Goal: Task Accomplishment & Management: Use online tool/utility

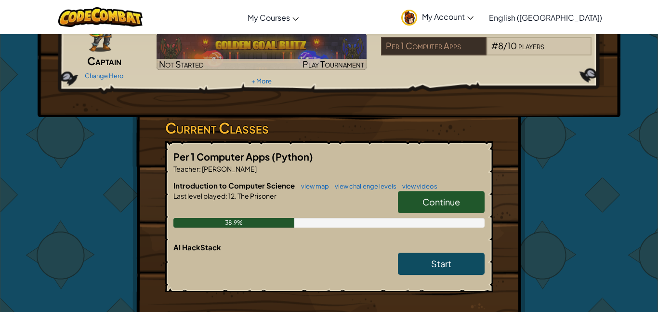
scroll to position [84, 0]
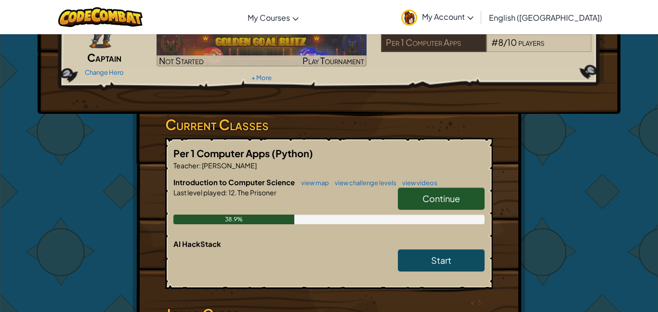
click at [421, 207] on link "Continue" at bounding box center [441, 198] width 87 height 22
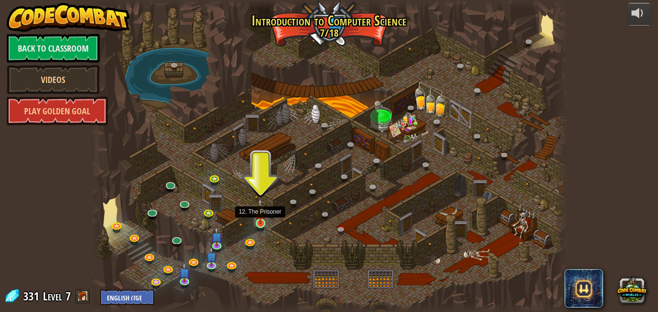
click at [258, 214] on img at bounding box center [260, 211] width 11 height 26
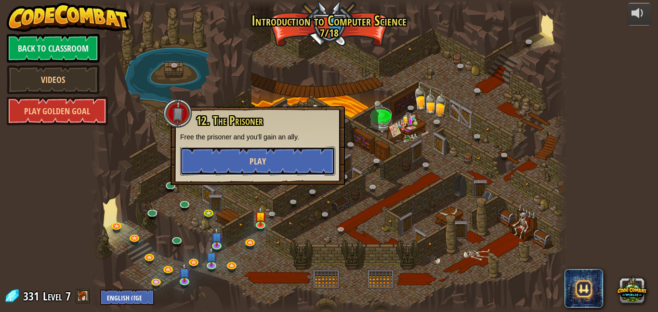
click at [284, 148] on button "Play" at bounding box center [257, 160] width 155 height 29
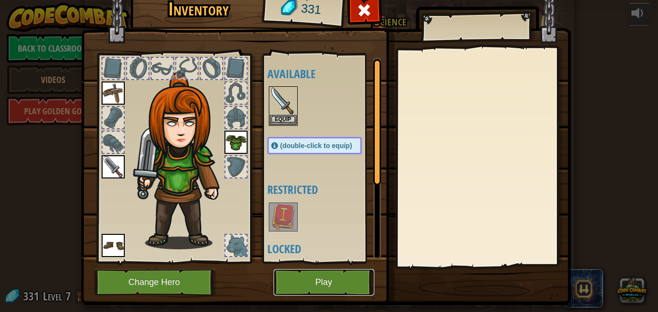
click at [350, 272] on button "Play" at bounding box center [323, 282] width 101 height 26
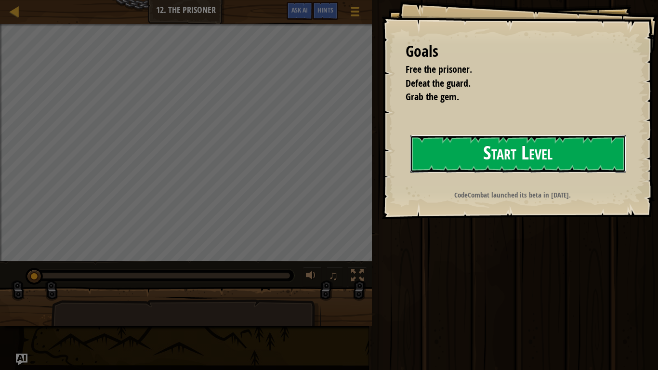
click at [429, 152] on button "Start Level" at bounding box center [518, 154] width 216 height 38
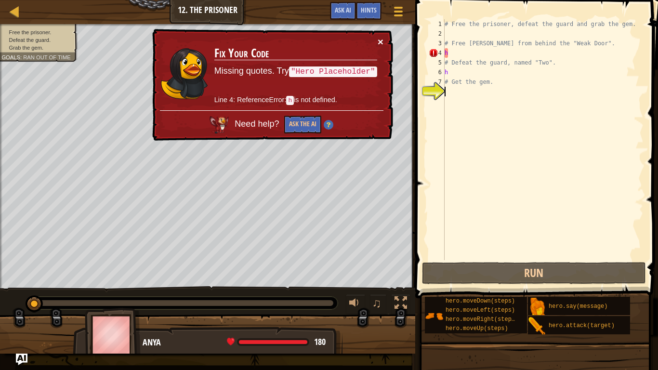
click at [377, 39] on button "×" at bounding box center [380, 42] width 6 height 10
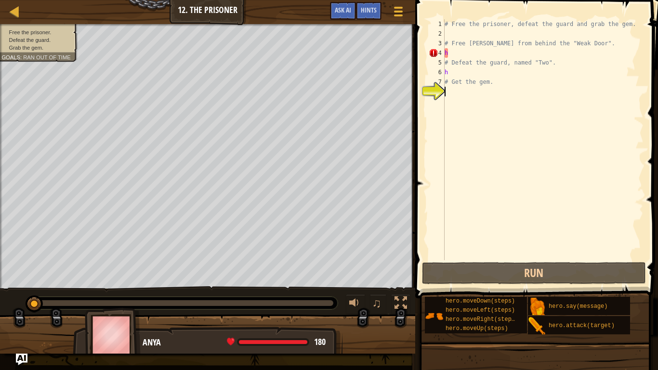
click at [451, 53] on div "# Free the prisoner, defeat the guard and grab the gem. # Free [PERSON_NAME] fr…" at bounding box center [542, 149] width 201 height 260
type textarea "h"
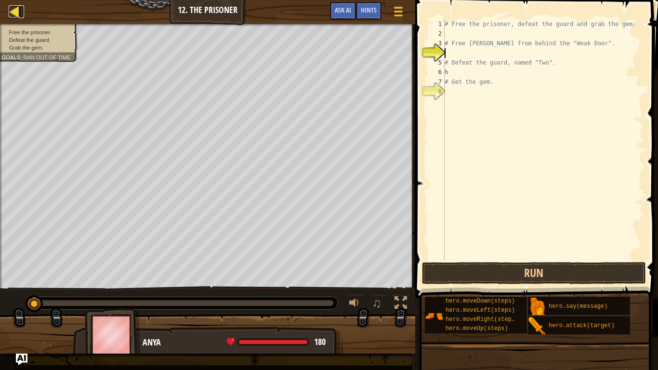
click at [23, 14] on link "Map" at bounding box center [21, 11] width 5 height 13
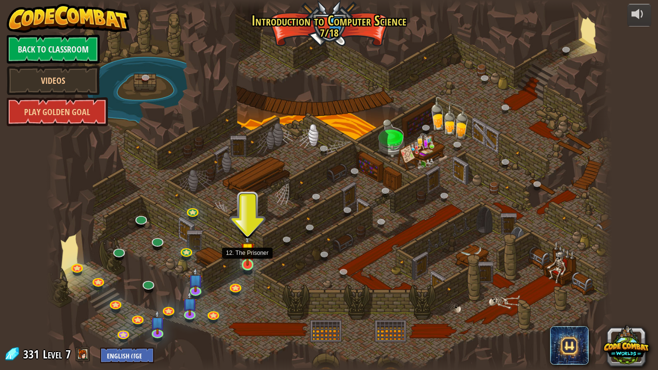
click at [247, 258] on img at bounding box center [247, 249] width 14 height 33
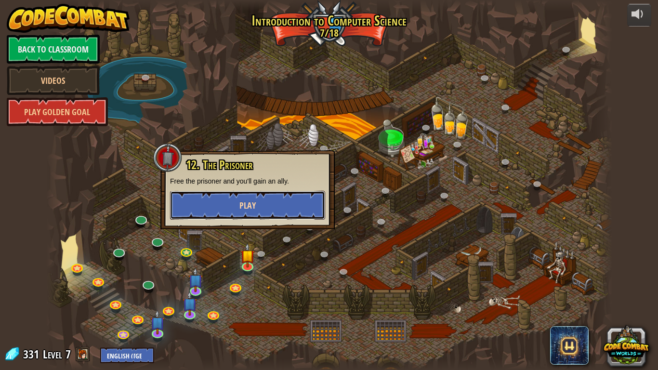
click at [239, 209] on span "Play" at bounding box center [247, 205] width 16 height 12
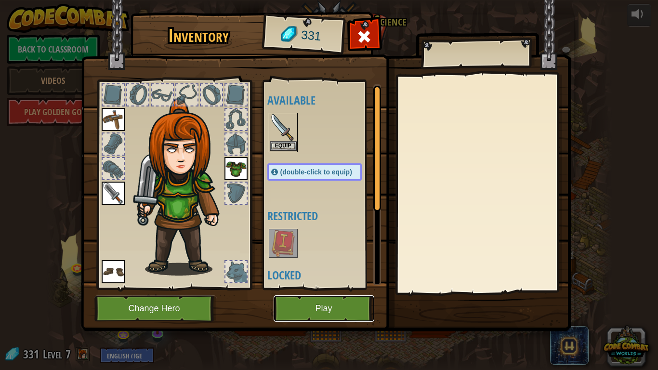
click at [343, 307] on button "Play" at bounding box center [323, 308] width 101 height 26
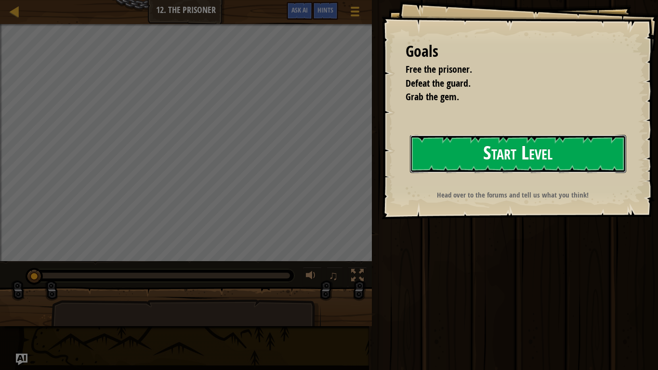
click at [552, 155] on button "Start Level" at bounding box center [518, 154] width 216 height 38
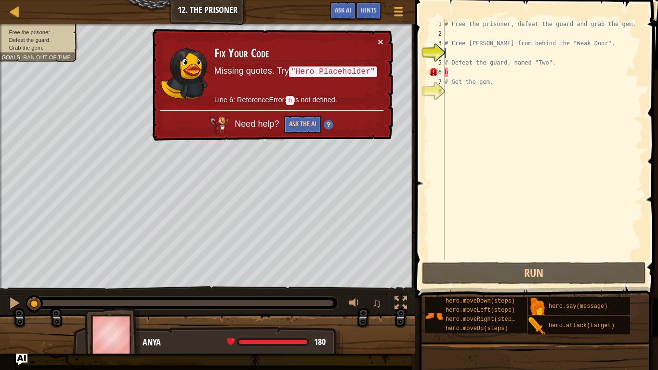
click at [381, 50] on div "× Fix Your Code Missing quotes. Try "Hero Placeholder" Line 6: ReferenceError: …" at bounding box center [271, 85] width 243 height 112
click at [382, 45] on button "×" at bounding box center [380, 42] width 6 height 10
